Goal: Task Accomplishment & Management: Manage account settings

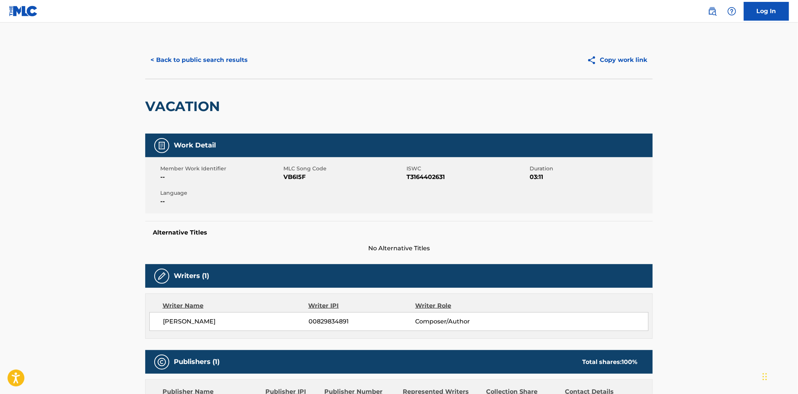
click at [160, 65] on button "< Back to public search results" at bounding box center [199, 60] width 108 height 19
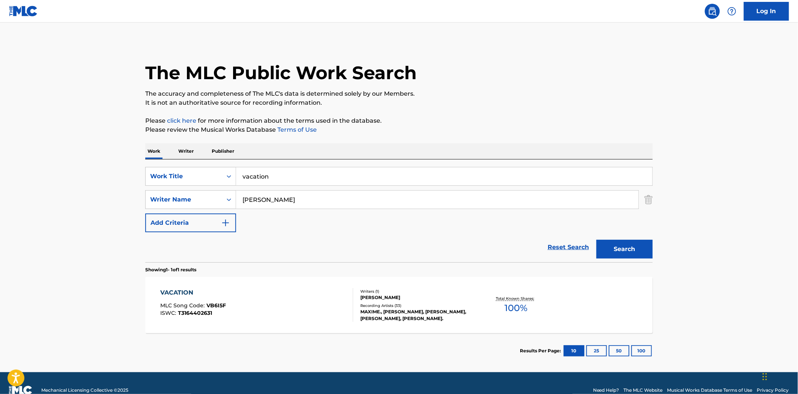
click at [318, 173] on input "vacation" at bounding box center [444, 176] width 416 height 18
type input "drink up, baby"
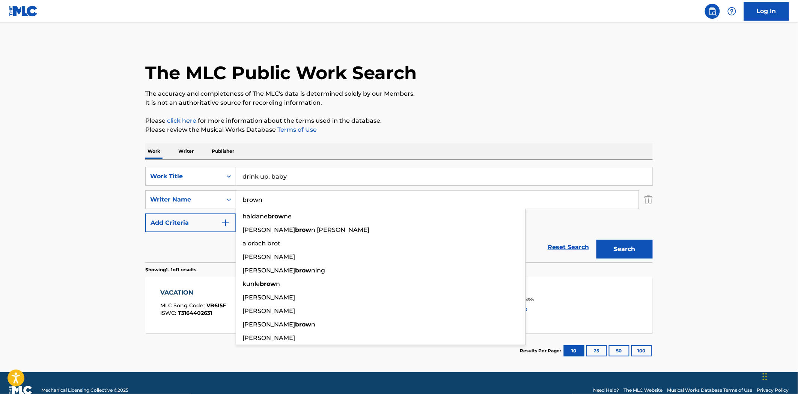
type input "brown"
click at [597, 240] on button "Search" at bounding box center [625, 249] width 56 height 19
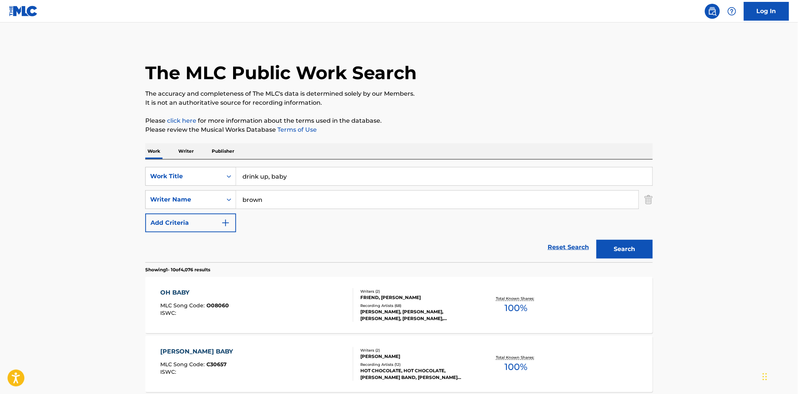
click at [302, 181] on input "drink up, baby" at bounding box center [444, 176] width 416 height 18
click at [302, 180] on input "drink up, baby" at bounding box center [444, 176] width 416 height 18
click at [303, 179] on input "drink up, baby" at bounding box center [444, 176] width 416 height 18
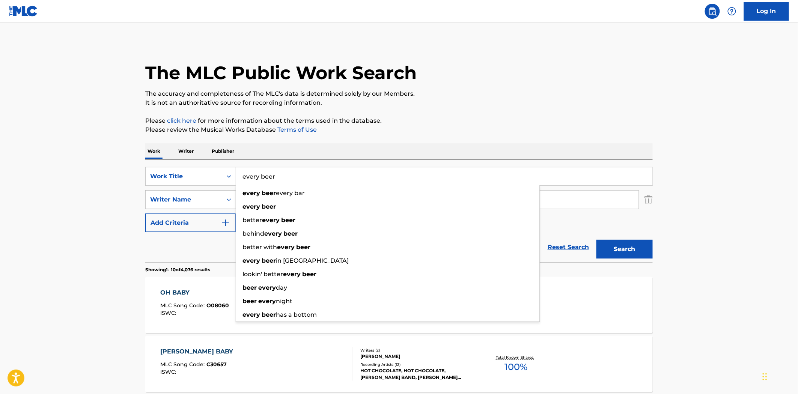
type input "every beer"
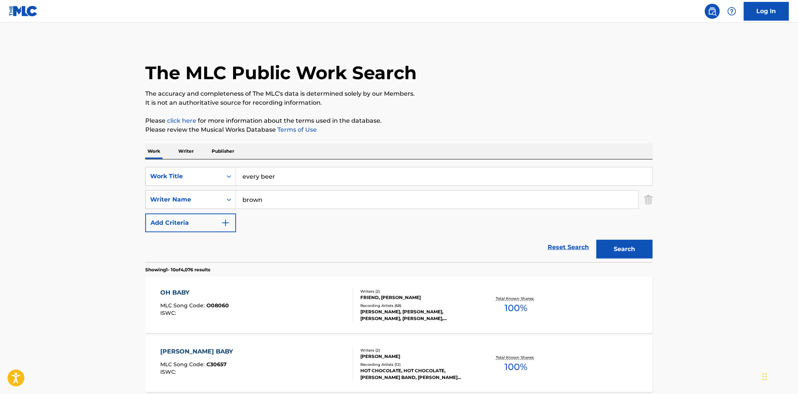
click at [597, 240] on button "Search" at bounding box center [625, 249] width 56 height 19
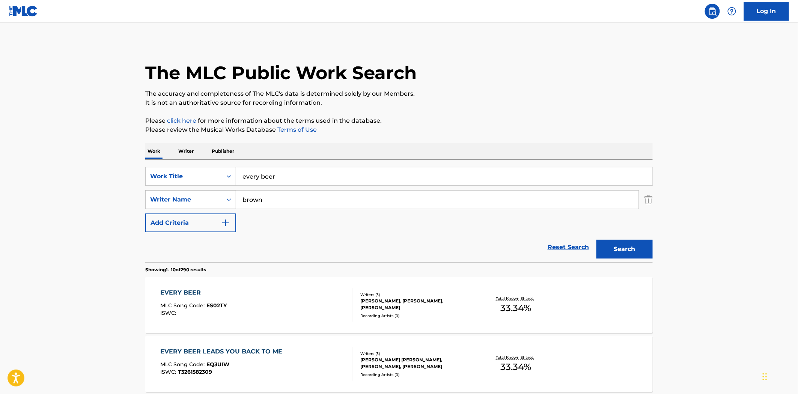
click at [189, 294] on div "EVERY BEER" at bounding box center [194, 292] width 66 height 9
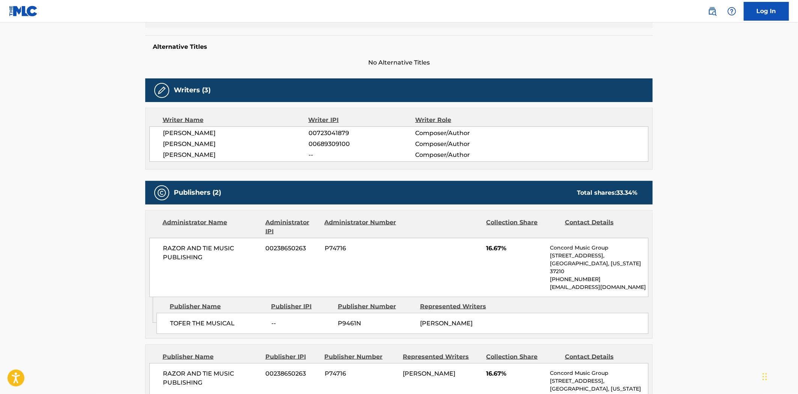
scroll to position [21, 0]
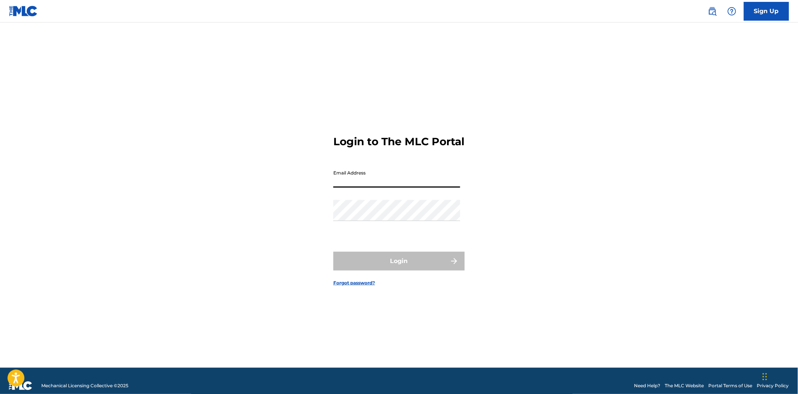
click at [358, 188] on input "Email Address" at bounding box center [396, 176] width 127 height 21
type input "[PERSON_NAME][EMAIL_ADDRESS][PERSON_NAME][DOMAIN_NAME]"
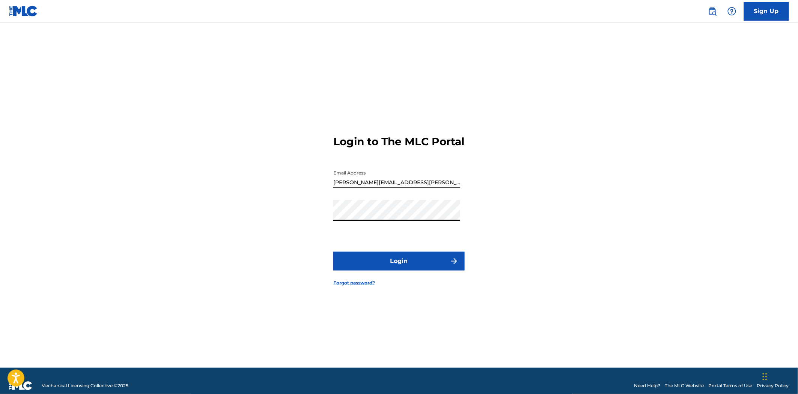
click at [396, 262] on button "Login" at bounding box center [398, 261] width 131 height 19
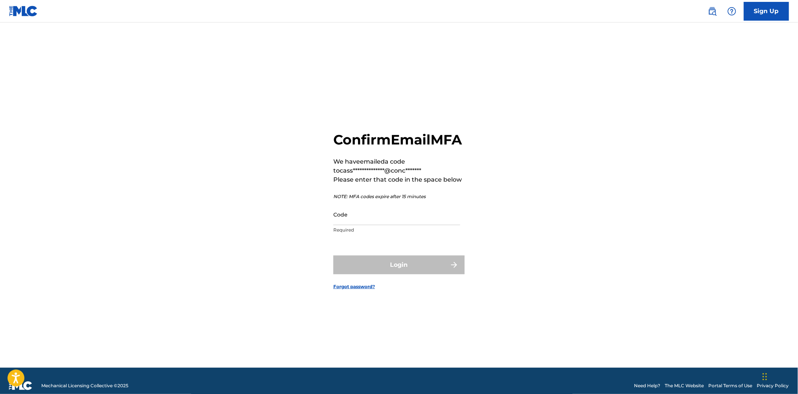
click at [439, 234] on p "Required" at bounding box center [396, 230] width 127 height 7
click at [427, 225] on input "Code" at bounding box center [396, 214] width 127 height 21
paste input "724877"
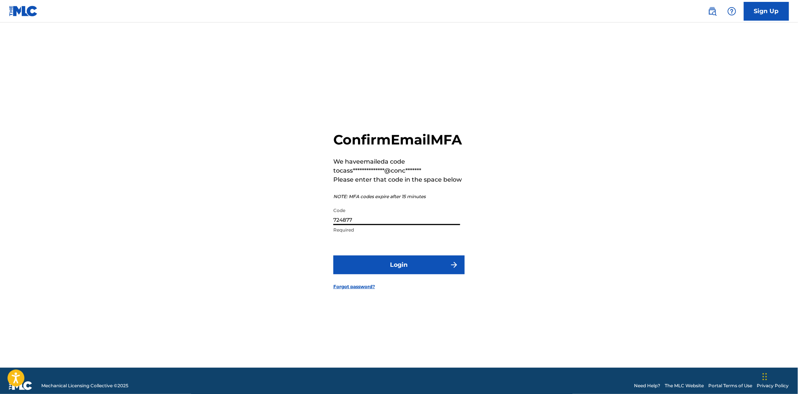
type input "724877"
click at [406, 275] on button "Login" at bounding box center [398, 265] width 131 height 19
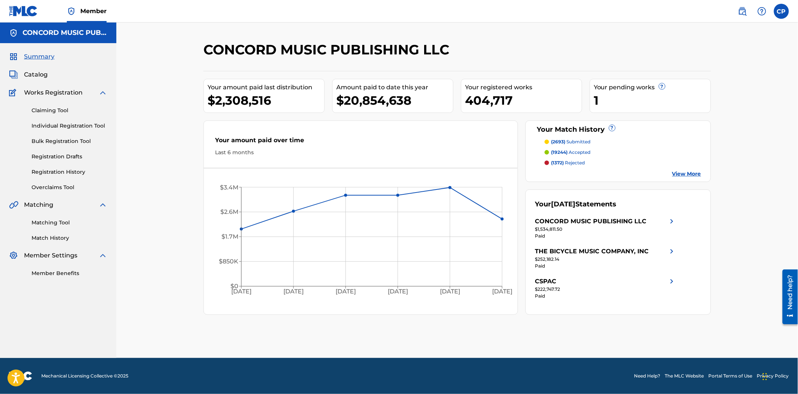
click at [43, 107] on link "Claiming Tool" at bounding box center [70, 111] width 76 height 8
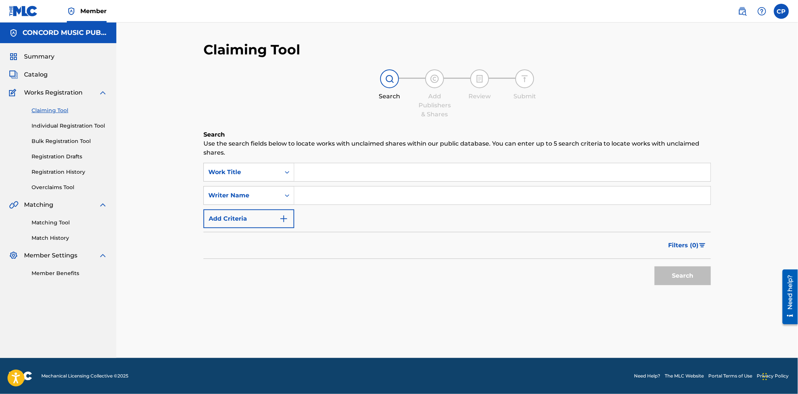
click at [337, 174] on input "Search Form" at bounding box center [502, 172] width 416 height 18
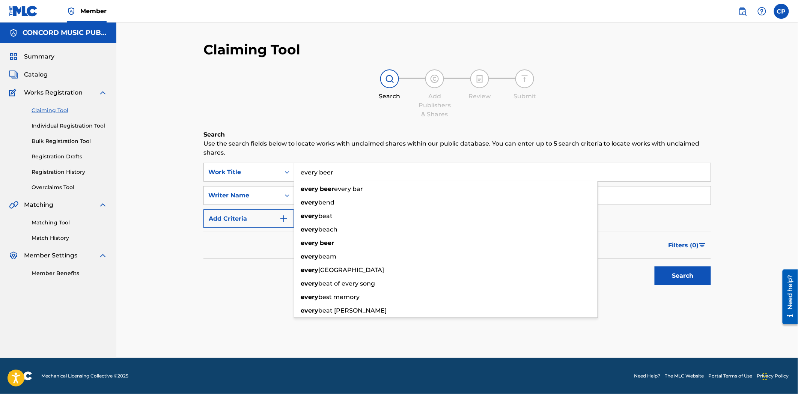
type input "every beer"
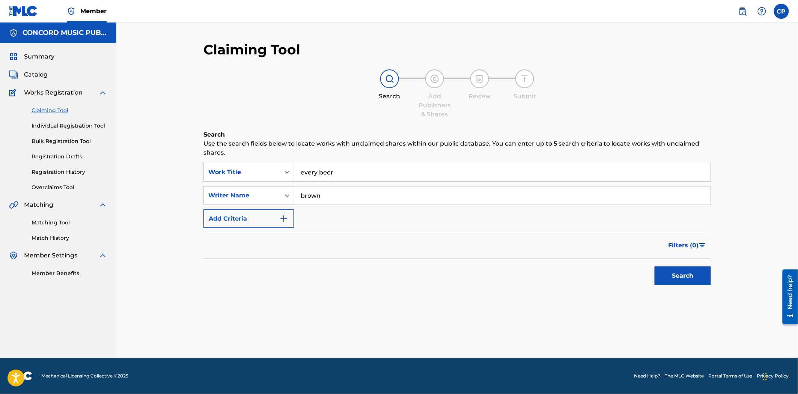
type input "brown"
click at [655, 267] on button "Search" at bounding box center [683, 276] width 56 height 19
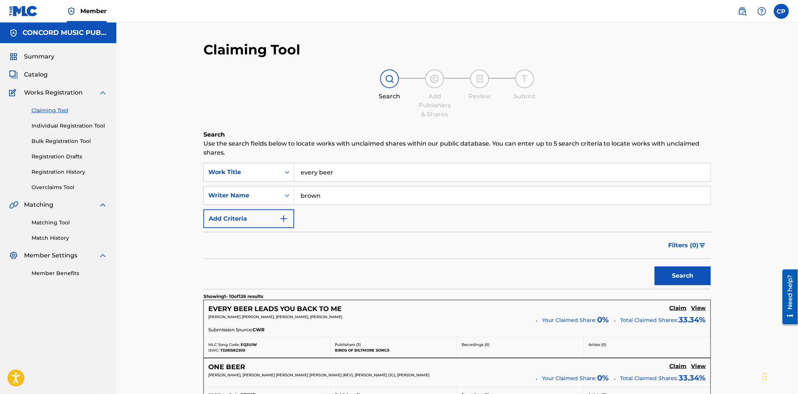
drag, startPoint x: 36, startPoint y: 71, endPoint x: 153, endPoint y: 89, distance: 118.6
click at [36, 71] on span "Catalog" at bounding box center [36, 74] width 24 height 9
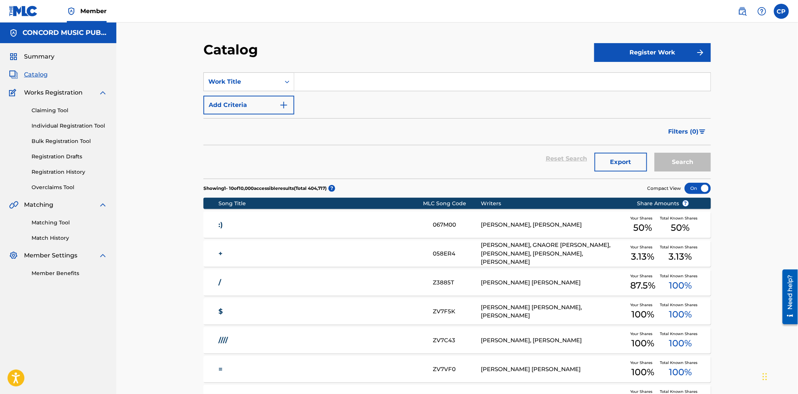
click at [294, 108] on div "SearchWithCriteria9a557d91-befe-42aa-8dae-4071c77a9709 Work Title Add Criteria" at bounding box center [458, 93] width 508 height 42
click at [283, 104] on img "Search Form" at bounding box center [283, 105] width 9 height 9
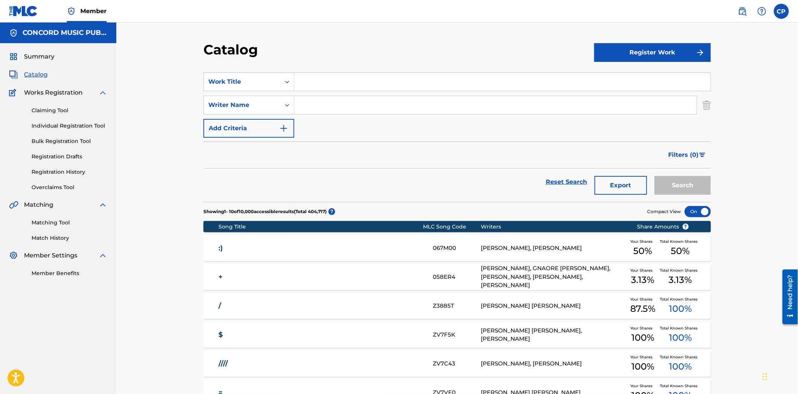
click at [343, 77] on input "Search Form" at bounding box center [502, 82] width 416 height 18
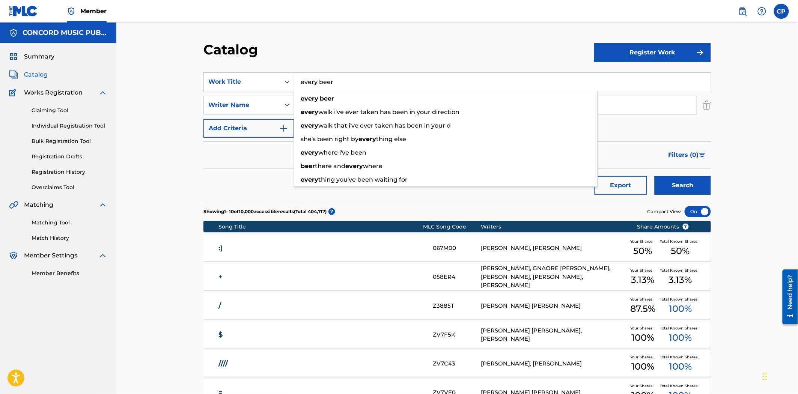
type input "every beer"
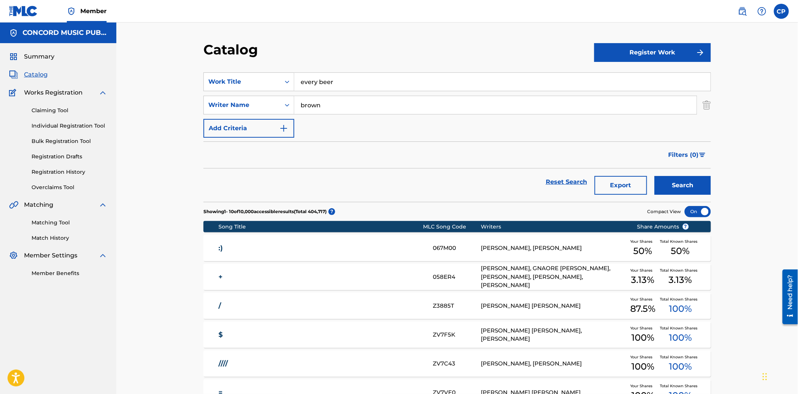
type input "brown"
click at [655, 176] on button "Search" at bounding box center [683, 185] width 56 height 19
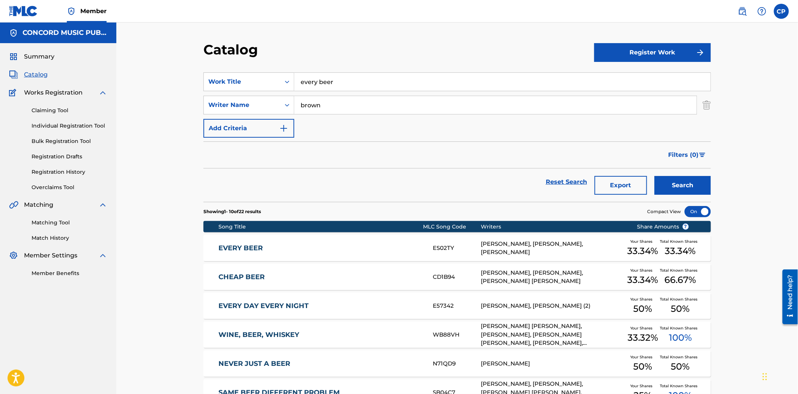
click at [260, 243] on div "EVERY BEER ES02TY TOFER BROWN, AMY ROSE ALLEN, CARTER FAITH Your Shares 33.34 %…" at bounding box center [458, 248] width 508 height 26
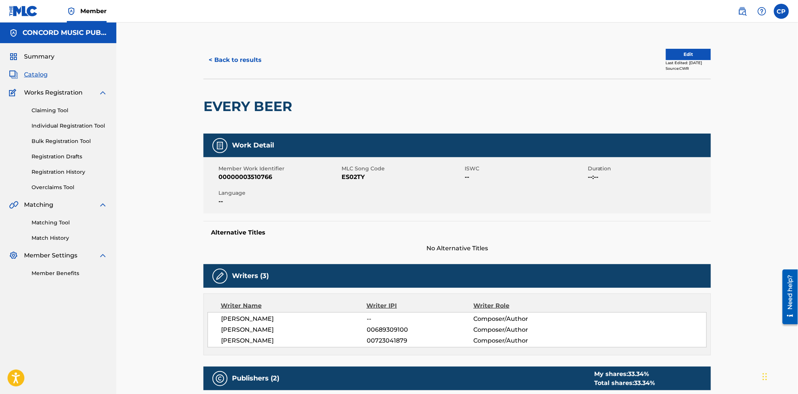
click at [669, 49] on button "Edit" at bounding box center [688, 54] width 45 height 11
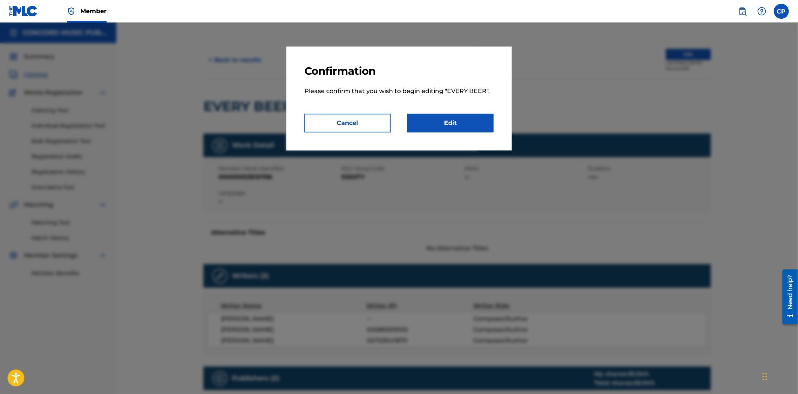
click at [423, 126] on link "Edit" at bounding box center [450, 123] width 86 height 19
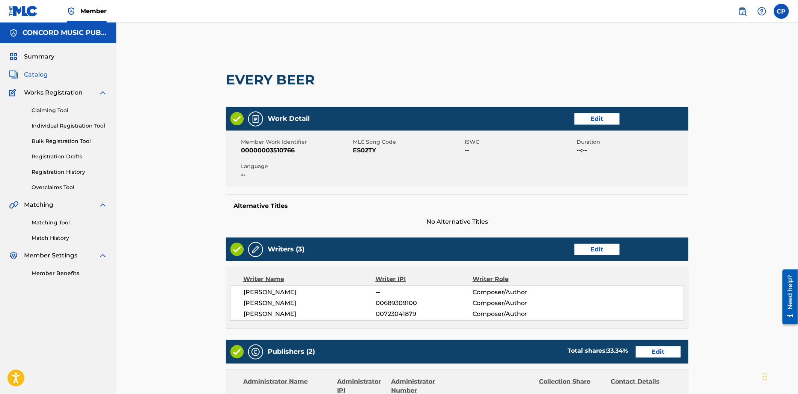
click at [606, 117] on link "Edit" at bounding box center [597, 118] width 45 height 11
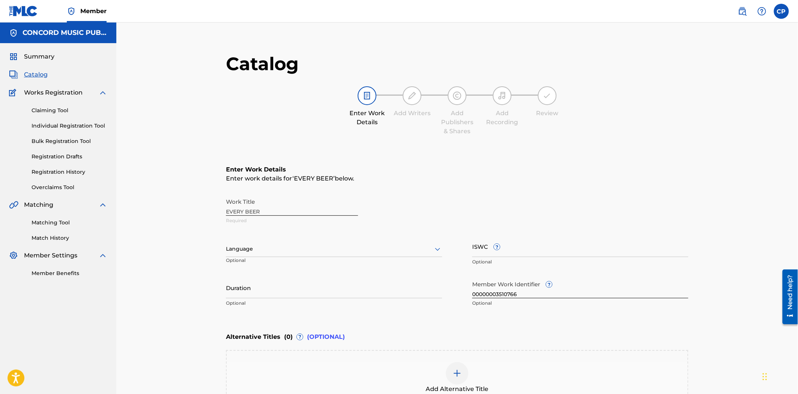
click at [256, 373] on div "Add Alternative Title" at bounding box center [457, 378] width 461 height 32
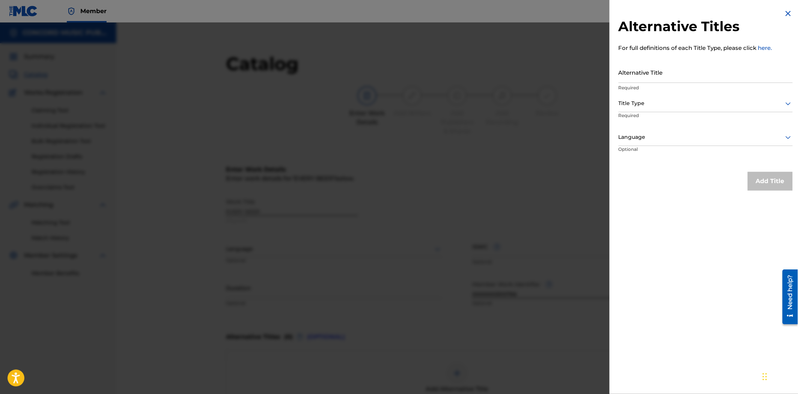
click at [664, 70] on input "Alternative Title" at bounding box center [706, 72] width 174 height 21
type input "S"
type input "DRINK UP, BABY"
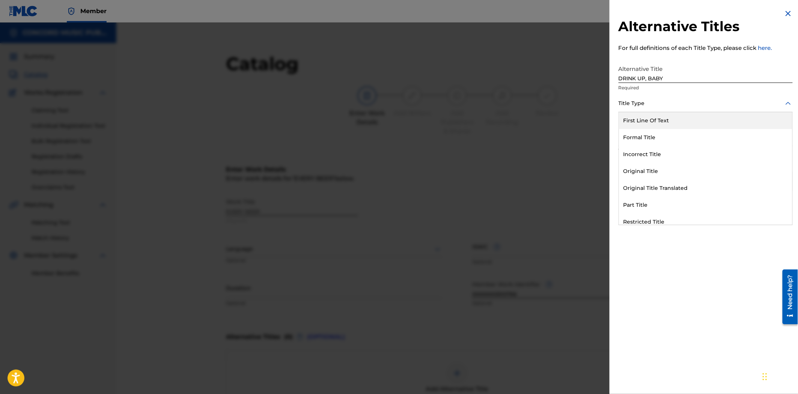
click at [662, 106] on div at bounding box center [706, 103] width 174 height 9
click at [650, 175] on div "Original Title" at bounding box center [706, 171] width 174 height 17
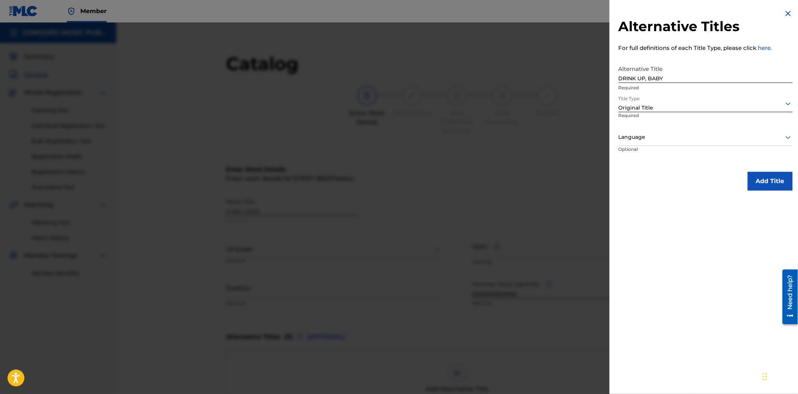
click at [647, 142] on div "Language" at bounding box center [706, 137] width 174 height 17
click at [655, 149] on div "English" at bounding box center [706, 154] width 174 height 17
click at [769, 180] on button "Add Title" at bounding box center [770, 181] width 45 height 19
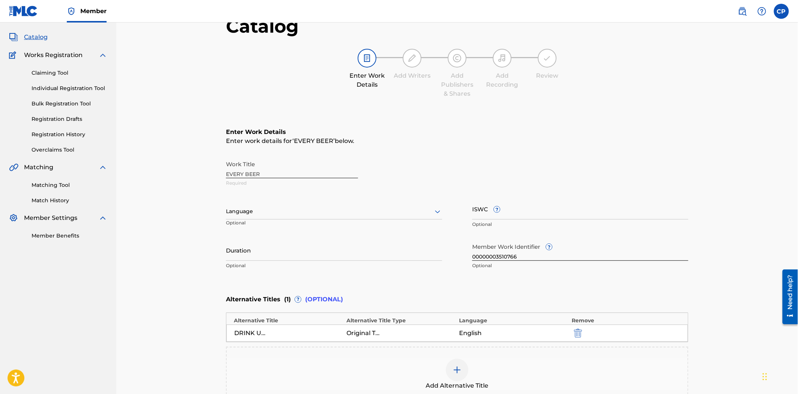
scroll to position [83, 0]
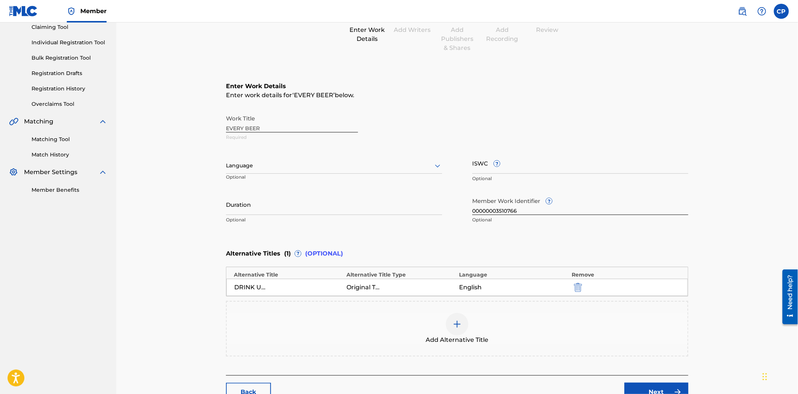
click at [450, 319] on div at bounding box center [457, 324] width 23 height 23
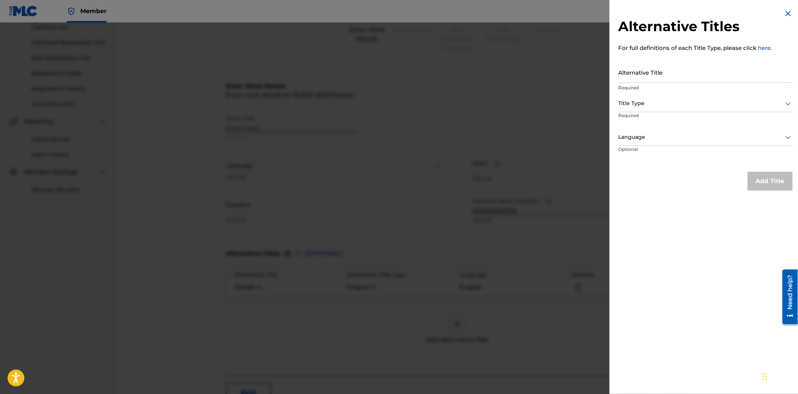
click at [705, 75] on input "Alternative Title" at bounding box center [706, 72] width 174 height 21
type input "DRINK UP BABY"
click at [673, 106] on div at bounding box center [706, 103] width 174 height 9
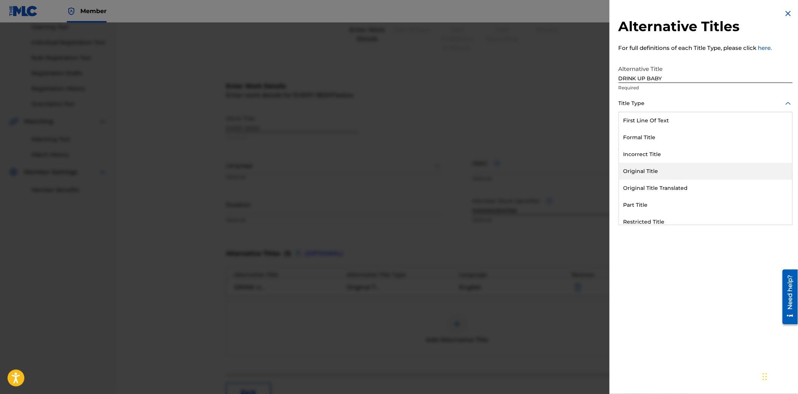
scroll to position [73, 0]
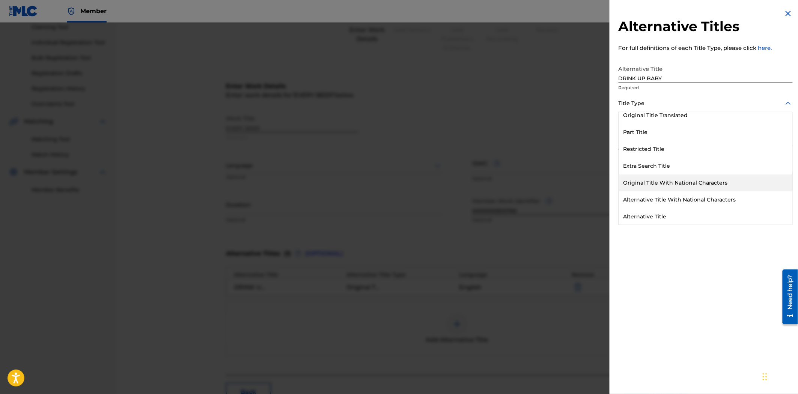
click at [635, 180] on div "Original Title With National Characters" at bounding box center [706, 183] width 174 height 17
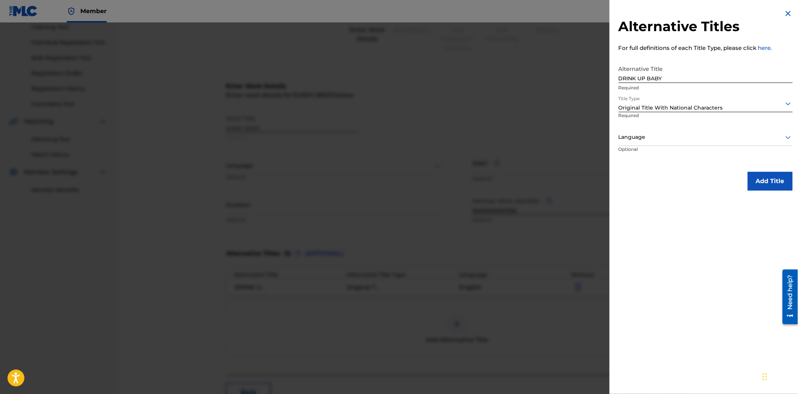
click at [648, 129] on div "Language" at bounding box center [706, 137] width 174 height 17
click at [648, 152] on div "English" at bounding box center [706, 154] width 174 height 17
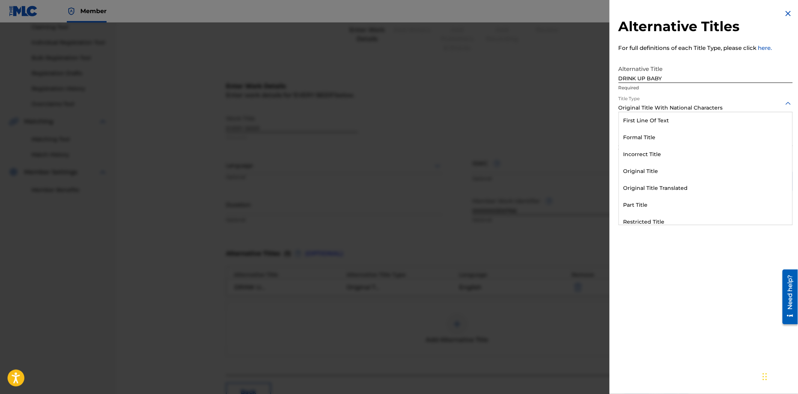
click at [661, 110] on div "Original Title With National Characters" at bounding box center [706, 108] width 174 height 8
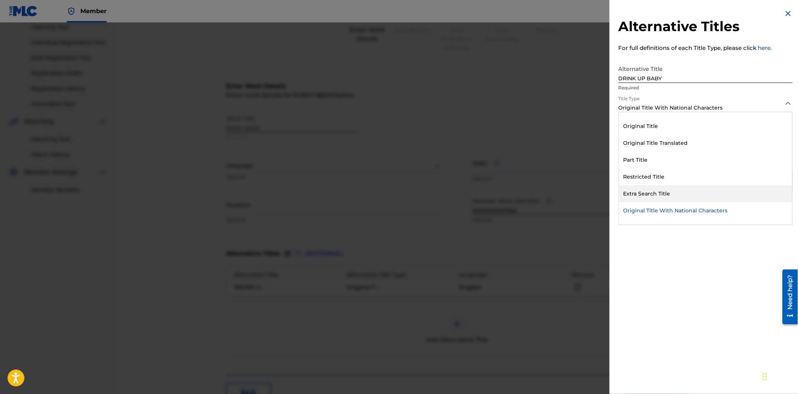
click at [649, 190] on div "First Line Of Text Formal Title Incorrect Title Original Title Original Title T…" at bounding box center [706, 168] width 174 height 113
click at [649, 190] on div "Extra Search Title" at bounding box center [706, 194] width 174 height 17
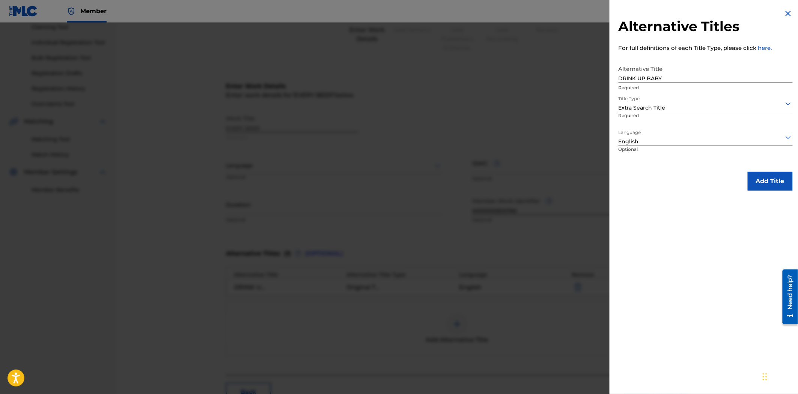
click at [752, 179] on button "Add Title" at bounding box center [770, 181] width 45 height 19
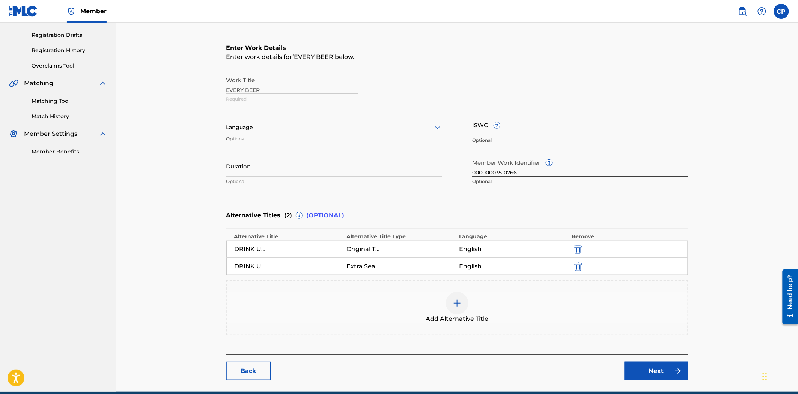
scroll to position [155, 0]
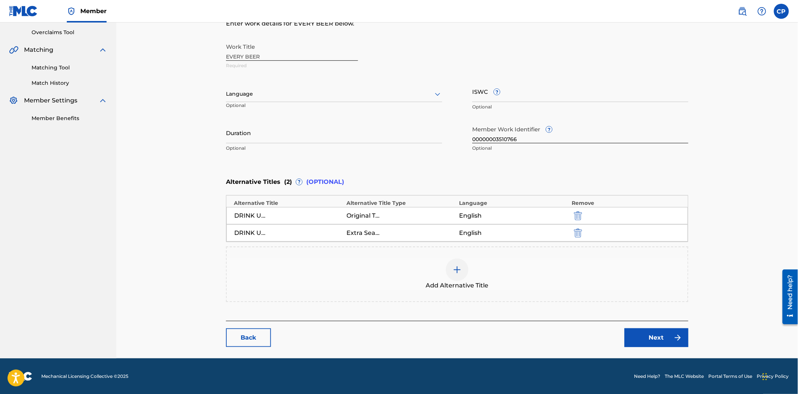
click at [671, 337] on link "Next" at bounding box center [657, 338] width 64 height 19
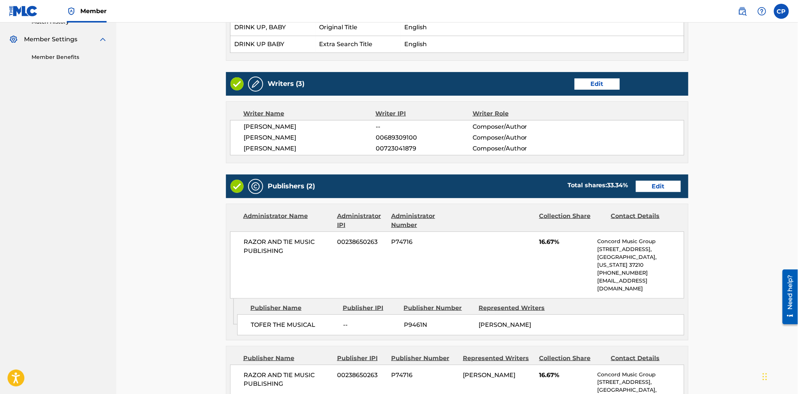
scroll to position [375, 0]
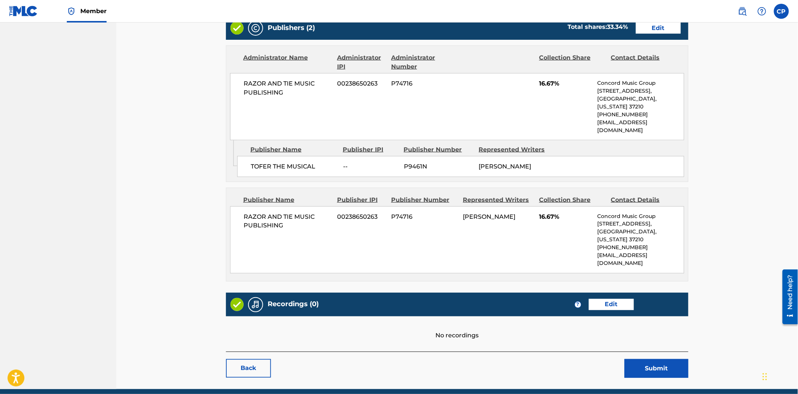
click at [647, 359] on button "Submit" at bounding box center [657, 368] width 64 height 19
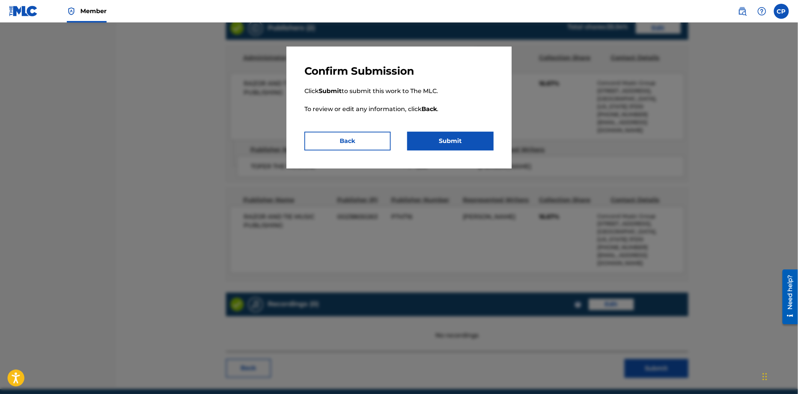
click at [448, 140] on button "Submit" at bounding box center [450, 141] width 86 height 19
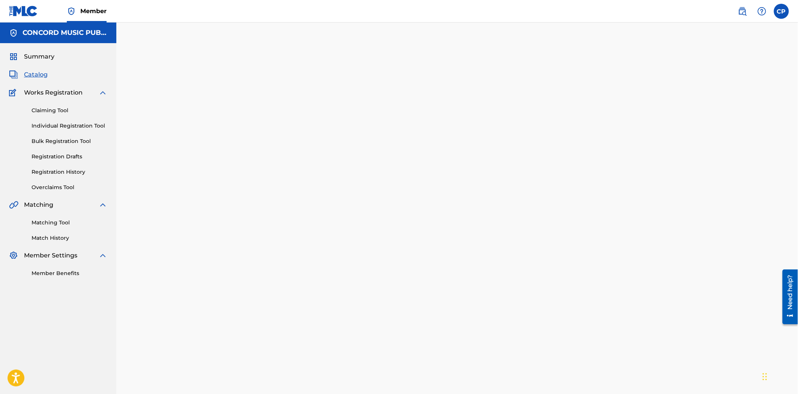
click at [54, 172] on link "Registration History" at bounding box center [70, 172] width 76 height 8
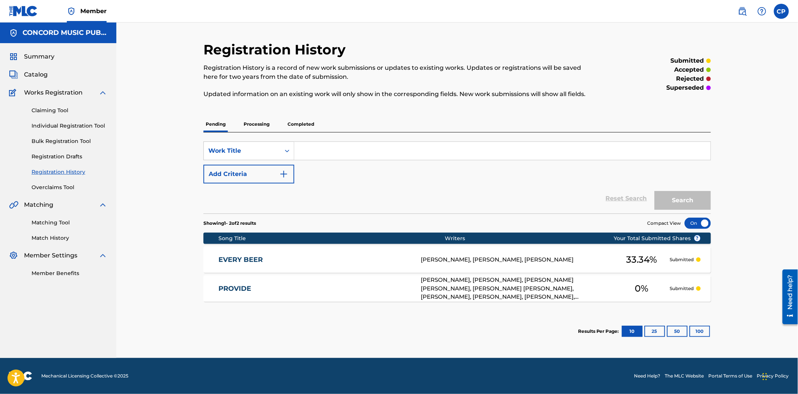
click at [256, 250] on div "EVERY BEER ES02TY TOFER BROWN, AMY ROSE ALLEN, CARTER FAITH 33.34 % Submitted" at bounding box center [458, 260] width 508 height 26
